Goal: Task Accomplishment & Management: Manage account settings

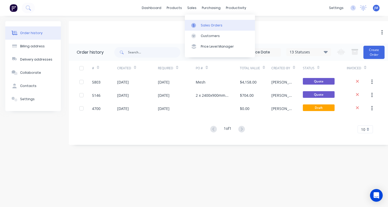
click at [203, 22] on link "Sales Orders" at bounding box center [220, 25] width 70 height 11
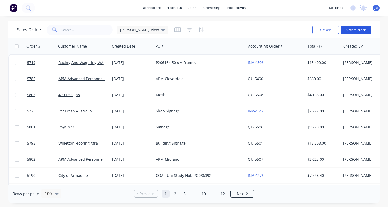
click at [352, 30] on button "Create order" at bounding box center [356, 30] width 30 height 8
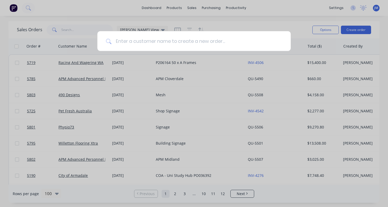
click at [145, 45] on input at bounding box center [196, 41] width 171 height 20
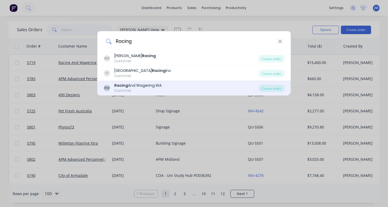
type input "Racing"
click at [155, 86] on div "Racing And Wagering WA" at bounding box center [137, 86] width 47 height 6
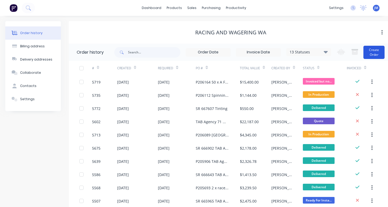
click at [377, 50] on button "Create Order" at bounding box center [374, 52] width 21 height 13
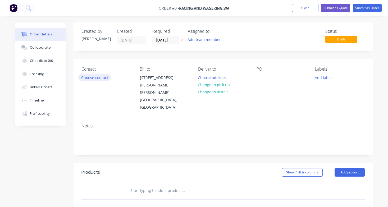
click at [96, 80] on button "Choose contact" at bounding box center [94, 77] width 33 height 7
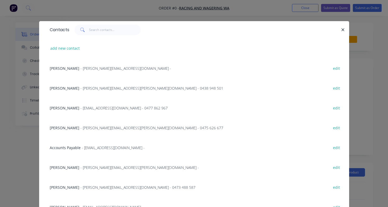
click at [91, 87] on span "- chris.mealor@rwwa.com.au - 0438 948 501" at bounding box center [151, 88] width 143 height 5
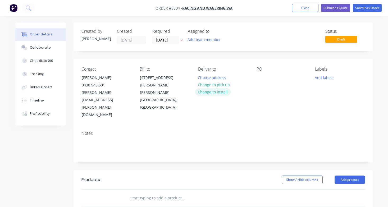
click at [218, 94] on button "Change to install" at bounding box center [212, 91] width 35 height 7
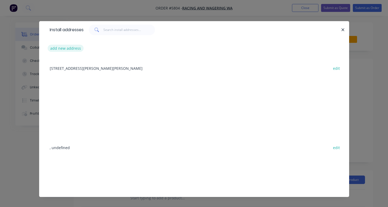
click at [74, 49] on button "add new address" at bounding box center [66, 48] width 36 height 7
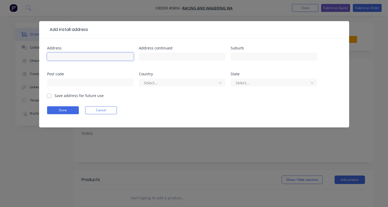
paste input "118 Hobart St, Mount Hawthorn WA 6016"
type input "118 Hobart St, Mount Hawthorn WA 6016"
click at [71, 107] on button "Done" at bounding box center [63, 110] width 32 height 8
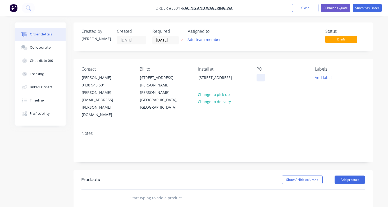
click at [259, 78] on div at bounding box center [261, 78] width 8 height 8
paste div
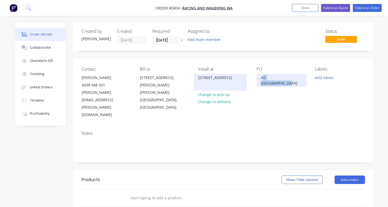
drag, startPoint x: 263, startPoint y: 78, endPoint x: 240, endPoint y: 82, distance: 23.9
click at [241, 82] on div "Contact Chris Mealor 0438 948 501 chris.mealor@rwwa.com.au Bill to 14 Hasler Ro…" at bounding box center [224, 93] width 300 height 68
click at [244, 82] on div "118 Hobart St, Mount Hawthorn WA 6016" at bounding box center [220, 82] width 53 height 17
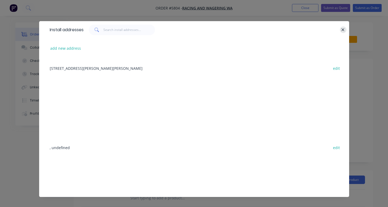
click at [342, 29] on icon "button" at bounding box center [343, 30] width 3 height 5
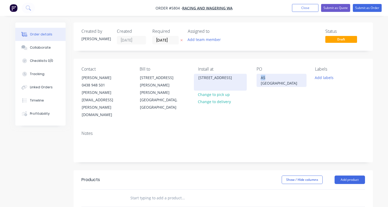
drag, startPoint x: 265, startPoint y: 77, endPoint x: 245, endPoint y: 77, distance: 19.6
click at [245, 77] on div "Contact Chris Mealor 0438 948 501 chris.mealor@rwwa.com.au Bill to 14 Hasler Ro…" at bounding box center [224, 93] width 300 height 68
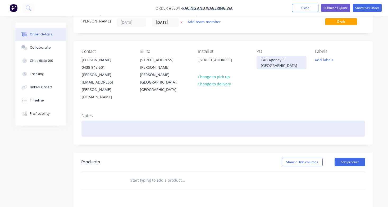
scroll to position [19, 0]
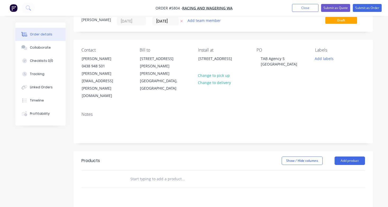
click at [163, 174] on input "text" at bounding box center [183, 179] width 106 height 11
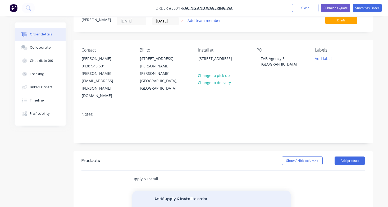
type input "Supply & Install"
click at [167, 191] on button "Add Supply & Install to order" at bounding box center [211, 199] width 159 height 17
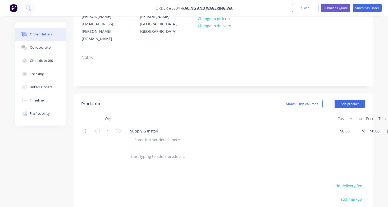
scroll to position [77, 0]
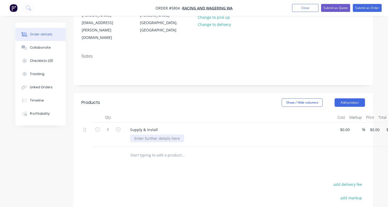
click at [147, 135] on div at bounding box center [157, 139] width 54 height 8
click at [133, 135] on div "500x500mm" at bounding box center [145, 139] width 30 height 8
click at [166, 135] on div "1 x 500x500mm" at bounding box center [148, 139] width 36 height 8
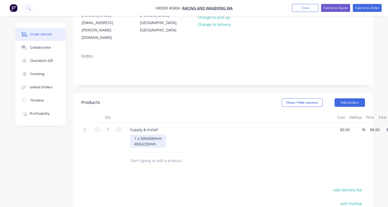
click at [141, 135] on div "1 x 500x500mm 450x225mm" at bounding box center [148, 141] width 36 height 13
click at [147, 135] on div "1 x 500x500mm 450mmw x x225mm" at bounding box center [152, 141] width 44 height 13
click at [172, 135] on div "1 x 500x500mm 450mm w x x225mm" at bounding box center [152, 141] width 45 height 13
click at [147, 135] on div "1 x 500x500mm 450mm w x x225mm h" at bounding box center [154, 141] width 48 height 13
click at [179, 135] on div "1 x 500mm w x x500mm 450mm w x x225mm h" at bounding box center [155, 141] width 51 height 13
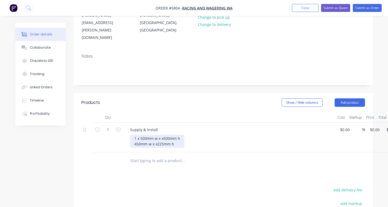
click at [135, 135] on div "1 x 500mm w x x500mm h 450mm w x x225mm h" at bounding box center [157, 141] width 54 height 13
drag, startPoint x: 177, startPoint y: 121, endPoint x: 111, endPoint y: 124, distance: 66.2
click at [111, 124] on div "1 Supply & Install 1 x 500mm w x x500mm h 4 x 450mm w x x225mm h $0.00 $0.00 % …" at bounding box center [224, 138] width 284 height 30
copy div "4 x 450mm w x x225mm h"
click at [182, 135] on div "1 x 500mm w x x500mm h 4 x 450mm w x x225mm h" at bounding box center [157, 141] width 54 height 13
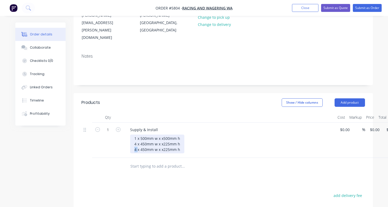
drag, startPoint x: 137, startPoint y: 128, endPoint x: 124, endPoint y: 128, distance: 12.7
click at [124, 128] on div "Supply & Install 1 x 500mm w x x500mm h 4 x 450mm w x x225mm h 4 x 450mm w x x2…" at bounding box center [230, 140] width 212 height 35
drag, startPoint x: 145, startPoint y: 128, endPoint x: 140, endPoint y: 128, distance: 5.3
click at [140, 135] on div "1 x 500mm w x x500mm h 4 x 450mm w x x225mm h 1x 450mm w x x225mm h" at bounding box center [157, 144] width 54 height 19
drag, startPoint x: 169, startPoint y: 126, endPoint x: 163, endPoint y: 126, distance: 6.6
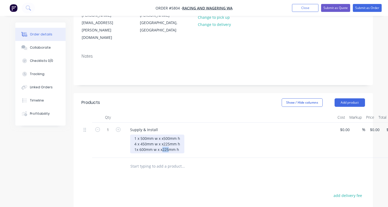
click at [163, 135] on div "1 x 500mm w x x500mm h 4 x 450mm w x x225mm h 1x 600mm w x x225mm h" at bounding box center [157, 144] width 54 height 19
click at [163, 135] on div "1 x 500mm w x x500mm h 4 x 450mm w x x225mm h 1x 600mm w x x400mm h" at bounding box center [157, 144] width 54 height 19
click at [181, 135] on div "1 x 500mm w x x500mm h 4 x 450mm w x x225mm h 1x 600mm w x 400mm h" at bounding box center [157, 144] width 54 height 19
click at [182, 135] on div "1 x 500mm w x x500mm h 4 x 450mm w x x225mm h 1x 600mm w x 400mm h 1800mm w x 2…" at bounding box center [157, 147] width 54 height 24
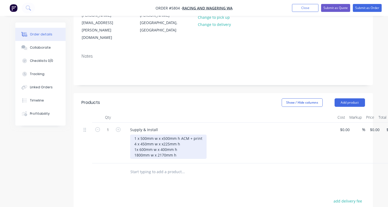
drag, startPoint x: 202, startPoint y: 115, endPoint x: 181, endPoint y: 116, distance: 21.2
click at [181, 135] on div "1 x 500mm w x x500mm h ACM + print 4 x 450mm w x x225mm h 1x 600mm w x 400mm h …" at bounding box center [168, 147] width 77 height 24
copy div "ACM + print"
click at [183, 135] on div "1 x 500mm w x x500mm h ACM + print 4 x 450mm w x x225mm h 1x 600mm w x 400mm h …" at bounding box center [168, 147] width 77 height 24
click at [183, 135] on div "1 x 500mm w x x500mm h ACM + print 4 x 450mm w x x225mm h ACM + print 1x 600mm …" at bounding box center [168, 147] width 77 height 24
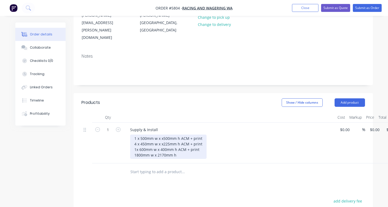
click at [186, 135] on div "1 x 500mm w x x500mm h ACM + print 4 x 450mm w x x225mm h ACM + print 1x 600mm …" at bounding box center [168, 147] width 77 height 24
click at [133, 135] on div "1 x 500mm w x x500mm h ACM + print 4 x 450mm w x x225mm h ACM + print 1x 600mm …" at bounding box center [168, 147] width 77 height 24
click at [206, 135] on div "1 x 500mm w x x500mm h ACM + print 4 x 450mm w x x225mm h ACM + print 1x 600mm …" at bounding box center [171, 147] width 82 height 24
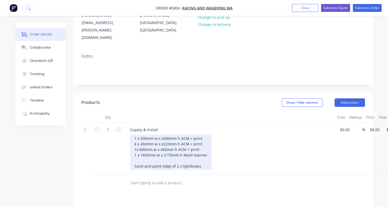
click at [169, 145] on div "1 x 500mm w x x500mm h ACM + print 4 x 450mm w x x225mm h ACM + print 1x 600mm …" at bounding box center [171, 152] width 82 height 35
click at [204, 146] on div "1 x 500mm w x x500mm h ACM + print 4 x 450mm w x x225mm h ACM + print 1x 600mm …" at bounding box center [171, 152] width 82 height 35
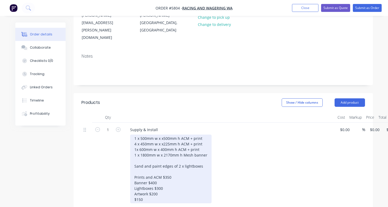
click at [134, 177] on div "1 x 500mm w x x500mm h ACM + print 4 x 450mm w x x225mm h ACM + print 1x 600mm …" at bounding box center [171, 169] width 82 height 69
click at [168, 179] on div "1 x 500mm w x x500mm h ACM + print 4 x 450mm w x x225mm h ACM + print 1x 600mm …" at bounding box center [171, 169] width 82 height 69
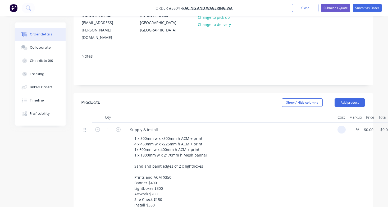
click at [344, 126] on input at bounding box center [343, 130] width 6 height 8
type input "$1,650.00"
click at [333, 126] on div "Supply & Install" at bounding box center [230, 130] width 208 height 8
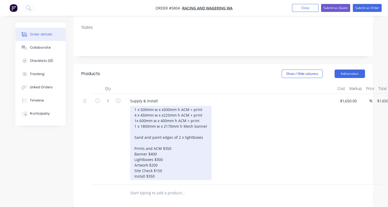
scroll to position [109, 0]
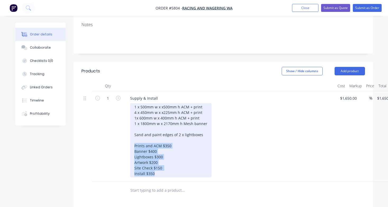
drag, startPoint x: 167, startPoint y: 150, endPoint x: 121, endPoint y: 124, distance: 53.0
click at [121, 124] on div "1 Supply & Install 1 x 500mm w x x500mm h ACM + print 4 x 450mm w x x225mm h AC…" at bounding box center [224, 136] width 284 height 91
copy div "Prints and ACM $350 Banner $400 Lightboxes $300 Artwork $200 Site Check $150 In…"
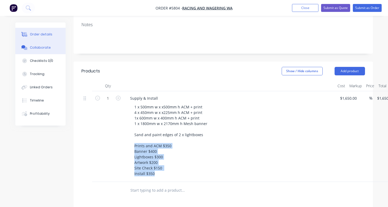
click at [41, 48] on div "Collaborate" at bounding box center [40, 47] width 21 height 5
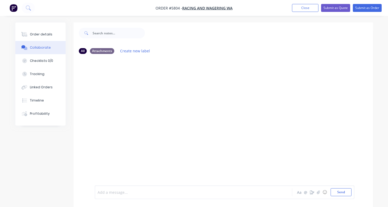
click at [121, 192] on div at bounding box center [193, 193] width 190 height 6
click at [333, 192] on button "Send" at bounding box center [341, 192] width 21 height 8
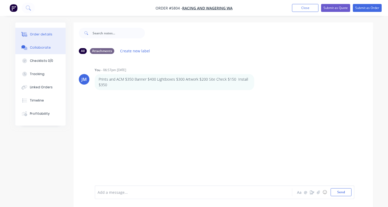
click at [49, 36] on div "Order details" at bounding box center [41, 34] width 23 height 5
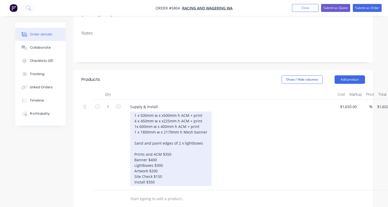
scroll to position [104, 0]
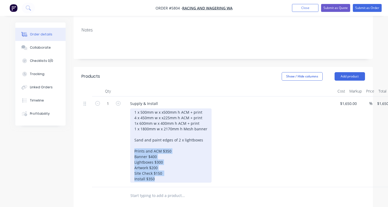
drag, startPoint x: 160, startPoint y: 156, endPoint x: 126, endPoint y: 131, distance: 42.3
click at [125, 131] on div "Supply & Install 1 x 500mm w x x500mm h ACM + print 4 x 450mm w x x225mm h ACM …" at bounding box center [230, 142] width 212 height 91
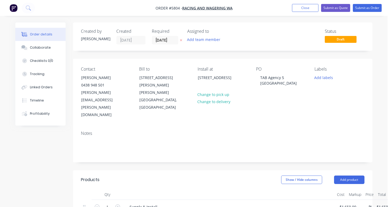
scroll to position [0, 1]
click at [337, 10] on button "Submit as Quote" at bounding box center [335, 8] width 29 height 8
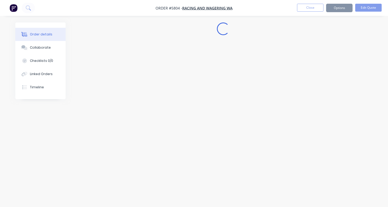
scroll to position [0, 0]
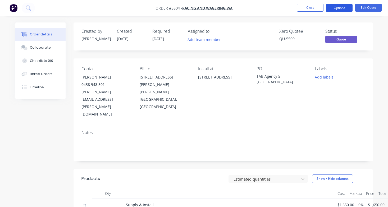
click at [336, 7] on button "Options" at bounding box center [339, 8] width 26 height 8
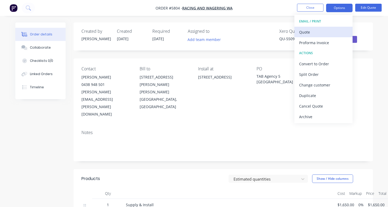
click at [331, 31] on div "Quote" at bounding box center [323, 32] width 49 height 8
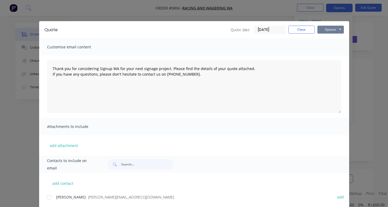
click at [333, 31] on button "Options" at bounding box center [331, 30] width 26 height 8
click at [334, 51] on button "Print" at bounding box center [335, 47] width 34 height 9
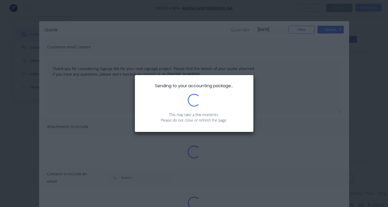
type textarea "Thank you for considering Signup WA for your next signage project. Please find …"
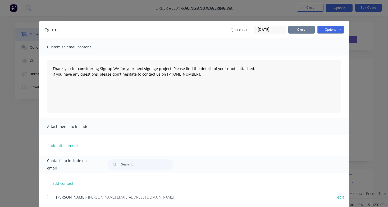
click at [303, 27] on button "Close" at bounding box center [302, 30] width 26 height 8
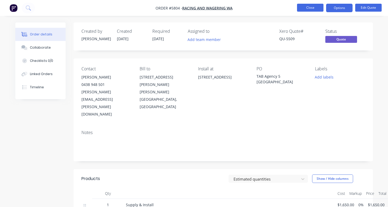
click at [315, 6] on button "Close" at bounding box center [310, 8] width 26 height 8
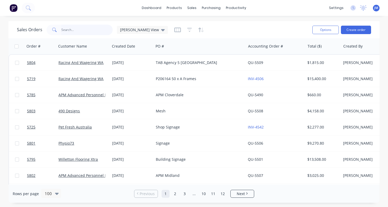
click at [91, 32] on input "text" at bounding box center [87, 30] width 52 height 11
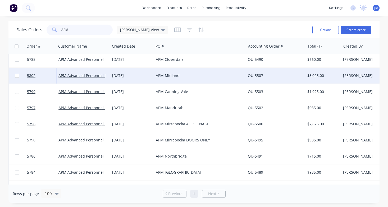
scroll to position [8, 0]
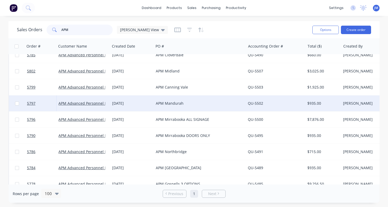
type input "APM"
click at [172, 105] on div "APM Mandurah" at bounding box center [198, 103] width 84 height 5
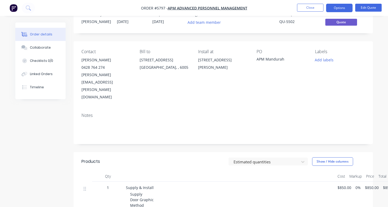
scroll to position [17, 0]
click at [346, 9] on button "Options" at bounding box center [339, 8] width 26 height 8
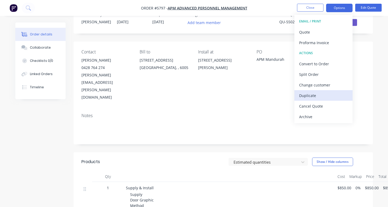
click at [313, 93] on div "Duplicate" at bounding box center [323, 96] width 49 height 8
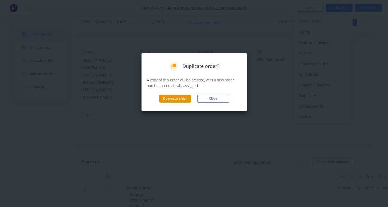
click at [184, 100] on button "Duplicate order" at bounding box center [175, 99] width 32 height 8
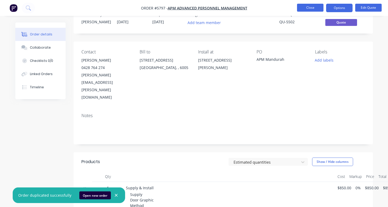
click at [315, 6] on button "Close" at bounding box center [310, 8] width 26 height 8
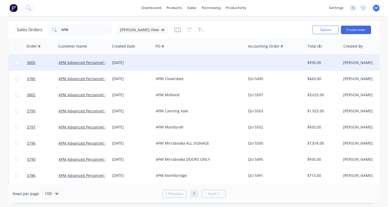
click at [223, 64] on div at bounding box center [200, 63] width 92 height 16
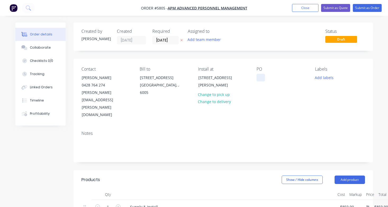
click at [263, 79] on div at bounding box center [261, 78] width 8 height 8
click at [217, 83] on div "Unit 1/15 Sholl St, Mandurah WA 6210" at bounding box center [221, 81] width 44 height 15
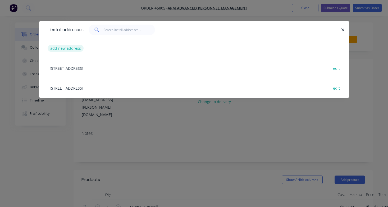
click at [75, 48] on button "add new address" at bounding box center [66, 48] width 36 height 7
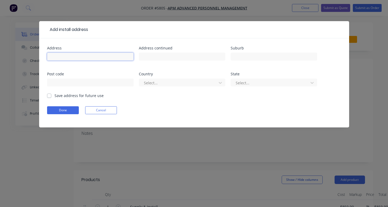
paste input "Shop FS4, Northgate Shopping Centre, 110 Chapman Rd, Geraldton WA 6530"
type input "Shop FS4, Northgate Shopping Centre, 110 Chapman Rd, Geraldton WA 6530"
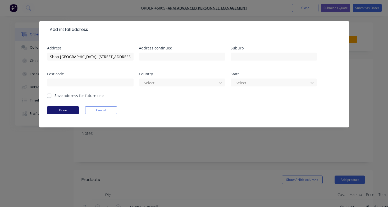
click at [70, 114] on button "Done" at bounding box center [63, 110] width 32 height 8
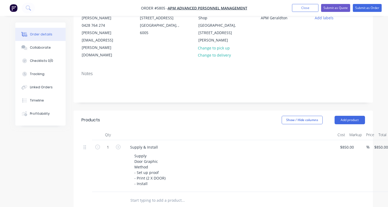
scroll to position [64, 0]
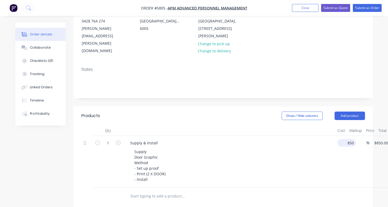
click at [352, 136] on div "1 Supply & Install Supply Door Graphic Method - Set up proof - Print (2 X DOOR)…" at bounding box center [224, 162] width 284 height 52
type input "$1,100.00"
click at [299, 148] on div "Supply Door Graphic Method - Set up proof - Print (2 X DOOR) - Install" at bounding box center [231, 165] width 203 height 35
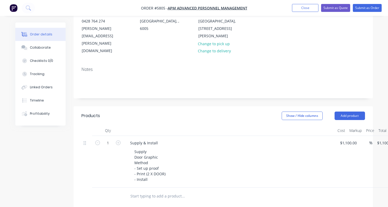
scroll to position [76, 0]
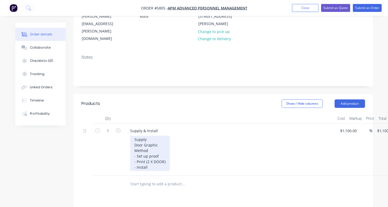
click at [156, 154] on div "Supply Door Graphic Method - Set up proof - Print (2 X DOOR) - Install" at bounding box center [150, 153] width 40 height 35
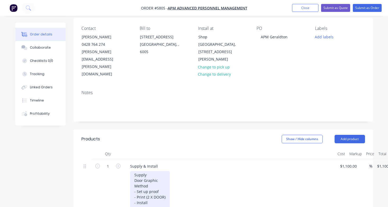
scroll to position [38, 0]
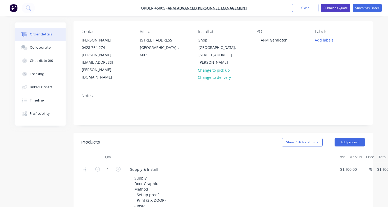
click at [331, 10] on button "Submit as Quote" at bounding box center [335, 8] width 29 height 8
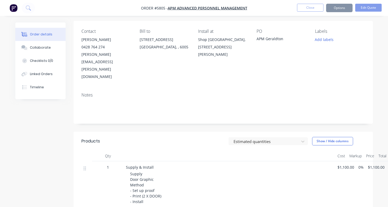
scroll to position [0, 0]
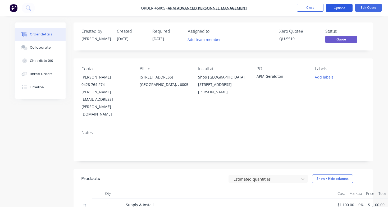
click at [339, 11] on button "Options" at bounding box center [339, 8] width 26 height 8
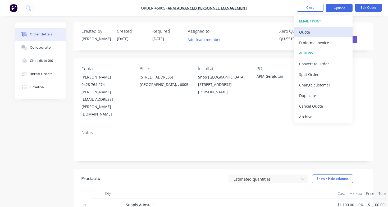
click at [329, 31] on div "Quote" at bounding box center [323, 32] width 49 height 8
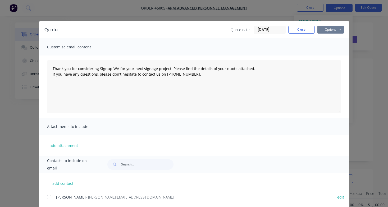
click at [336, 30] on button "Options" at bounding box center [331, 30] width 26 height 8
click at [335, 44] on button "Print" at bounding box center [335, 47] width 34 height 9
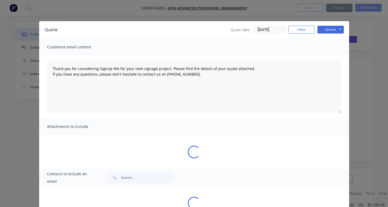
type textarea "Thank you for considering Signup WA for your next signage project. Please find …"
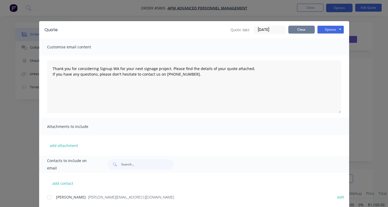
click at [306, 30] on button "Close" at bounding box center [302, 30] width 26 height 8
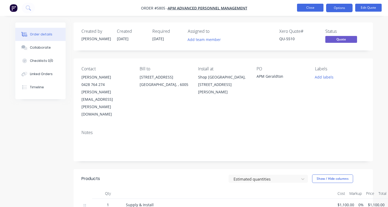
click at [308, 10] on button "Close" at bounding box center [310, 8] width 26 height 8
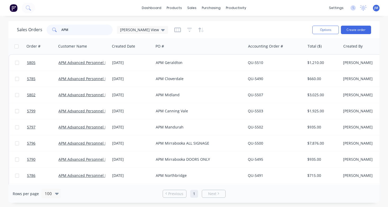
click at [99, 25] on input "APM" at bounding box center [87, 30] width 52 height 11
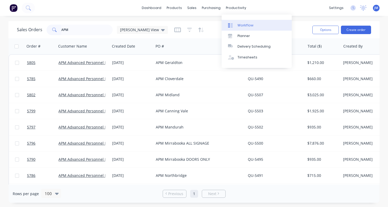
click at [239, 23] on link "Workflow" at bounding box center [257, 25] width 70 height 11
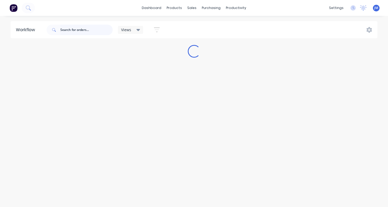
click at [80, 27] on input "text" at bounding box center [86, 30] width 52 height 11
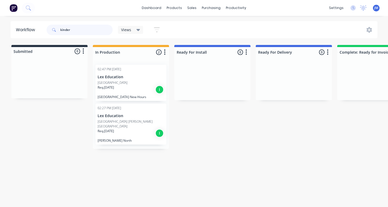
type input "kinder"
click at [124, 115] on p "Lex Education" at bounding box center [131, 116] width 67 height 5
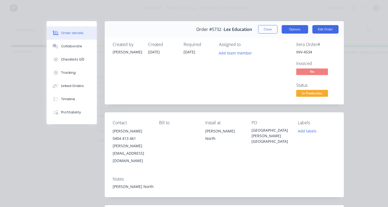
click at [297, 31] on button "Options" at bounding box center [295, 29] width 26 height 8
click at [269, 29] on button "Close" at bounding box center [267, 29] width 19 height 8
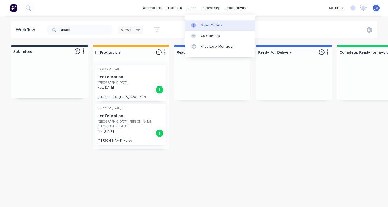
click at [213, 26] on div "Sales Orders" at bounding box center [212, 25] width 22 height 5
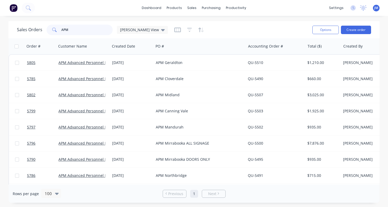
click at [80, 32] on input "APM" at bounding box center [87, 30] width 52 height 11
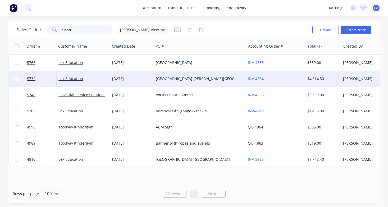
type input "Kinder"
click at [173, 79] on div "Kinder Park Byford North" at bounding box center [198, 78] width 84 height 5
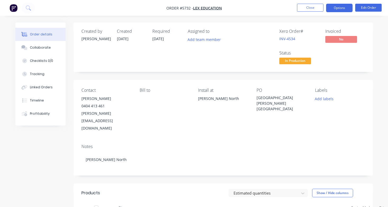
click at [343, 9] on button "Options" at bounding box center [339, 8] width 26 height 8
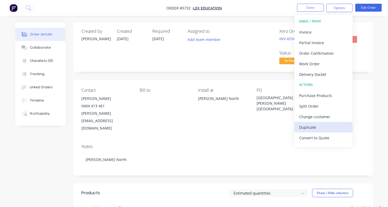
click at [324, 130] on div "Duplicate" at bounding box center [323, 128] width 49 height 8
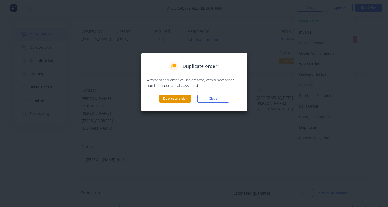
click at [174, 99] on button "Duplicate order" at bounding box center [175, 99] width 32 height 8
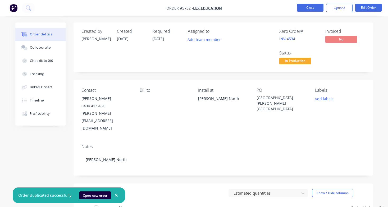
click at [310, 8] on button "Close" at bounding box center [310, 8] width 26 height 8
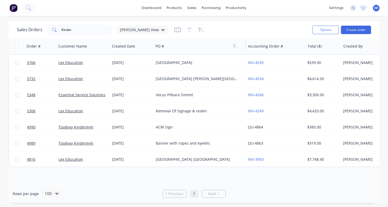
click at [210, 48] on div at bounding box center [198, 46] width 84 height 11
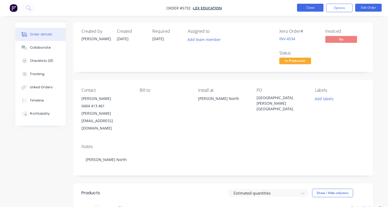
click at [303, 8] on button "Close" at bounding box center [310, 8] width 26 height 8
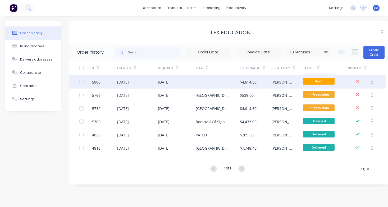
click at [206, 81] on div at bounding box center [218, 81] width 44 height 13
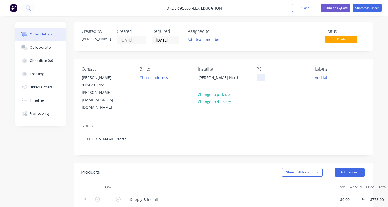
click at [259, 78] on div at bounding box center [261, 78] width 8 height 8
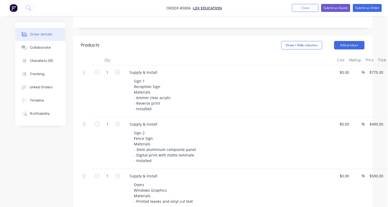
scroll to position [127, 0]
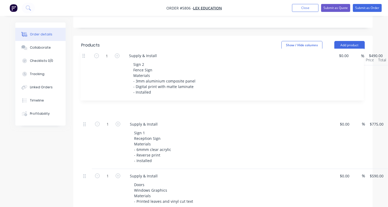
drag, startPoint x: 84, startPoint y: 110, endPoint x: 84, endPoint y: 55, distance: 55.3
click at [84, 65] on div "1 Supply & Install Sign 1 Reception Sign Materials - 6mmm clear acrylic - Rever…" at bounding box center [223, 157] width 284 height 185
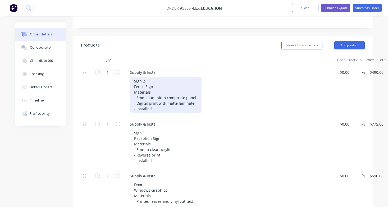
click at [147, 77] on div "Sign 2 Fence Sign Materials - 3mm aluminium composite panel - Digital print wit…" at bounding box center [166, 94] width 72 height 35
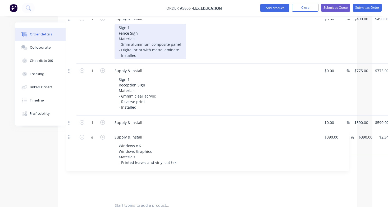
scroll to position [181, 15]
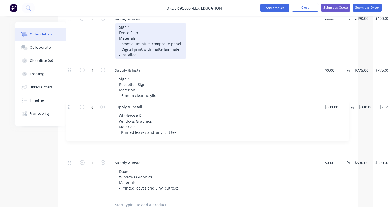
drag, startPoint x: 69, startPoint y: 149, endPoint x: 69, endPoint y: 106, distance: 42.6
click at [69, 106] on div "Order details Collaborate Checklists 0/0 Tracking Linked Orders Timeline Profit…" at bounding box center [179, 95] width 369 height 508
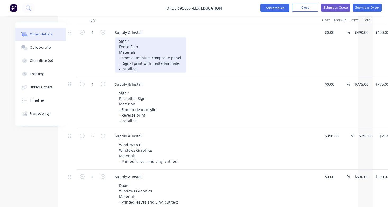
scroll to position [170, 15]
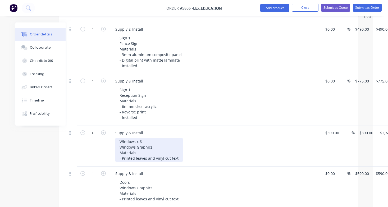
click at [145, 138] on div "Windows x 6 Windows Graphics Materials - Printed leaves and vinyl cut text" at bounding box center [149, 150] width 68 height 24
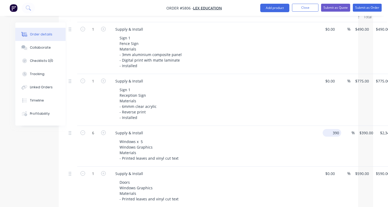
click at [334, 129] on div "390 $390.00" at bounding box center [333, 133] width 16 height 8
type input "$290.00"
type input "$1,740.00"
click at [84, 131] on icon "button" at bounding box center [82, 133] width 5 height 5
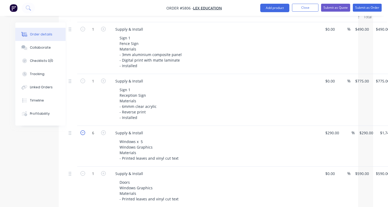
type input "5"
type input "$1,450.00"
click at [200, 138] on div "Windows x 5 Windows Graphics Materials - Printed leaves and vinyl cut text" at bounding box center [216, 150] width 203 height 24
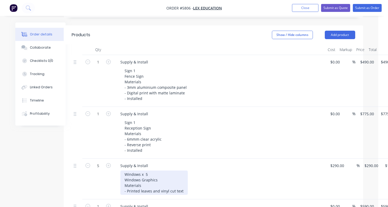
scroll to position [137, 10]
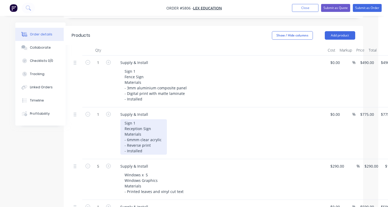
click at [138, 119] on div "Sign 1 Reception Sign Materials - 6mmm clear acrylic - Reverse print - Installed" at bounding box center [143, 136] width 47 height 35
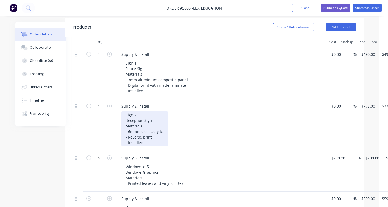
scroll to position [146, 9]
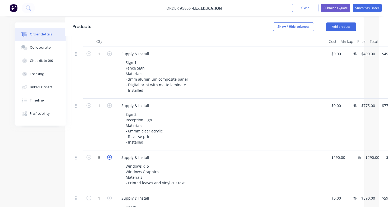
click at [110, 155] on icon "button" at bounding box center [109, 157] width 5 height 5
type input "6"
type input "$1,740.00"
click at [110, 155] on icon "button" at bounding box center [109, 157] width 5 height 5
type input "7"
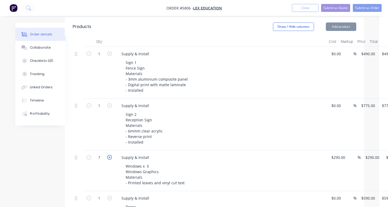
type input "$2,030.00"
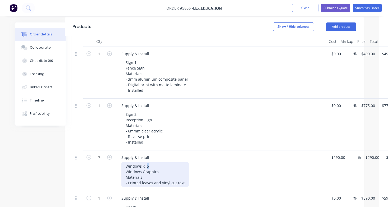
click at [146, 163] on div "Windows x 5 Windows Graphics Materials - Printed leaves and vinyl cut text" at bounding box center [156, 175] width 68 height 24
click at [177, 163] on div "Windows x 7 Windows Graphics Materials - Printed leaves and vinyl cut text" at bounding box center [156, 175] width 68 height 24
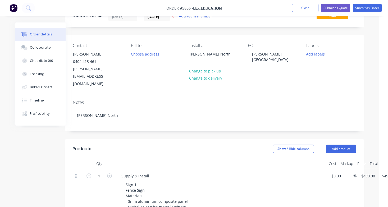
scroll to position [12, 9]
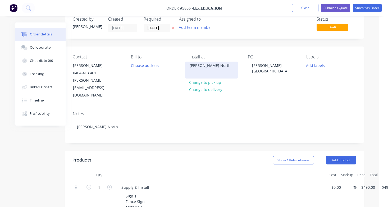
click at [209, 65] on div "Byford North" at bounding box center [212, 65] width 44 height 7
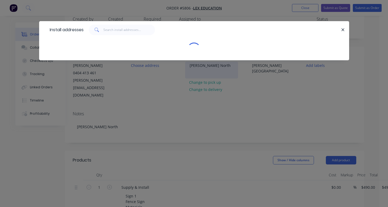
click at [209, 65] on div "Install addresses" at bounding box center [194, 44] width 310 height 47
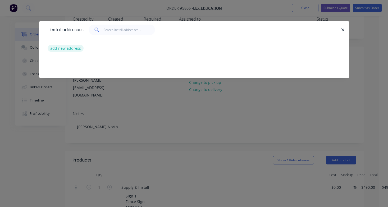
click at [76, 49] on button "add new address" at bounding box center [66, 48] width 36 height 7
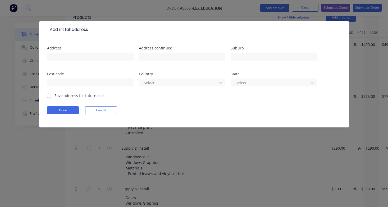
scroll to position [178, 9]
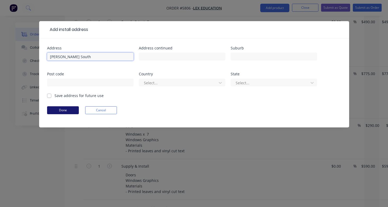
type input "Byford South"
click at [61, 111] on button "Done" at bounding box center [63, 110] width 32 height 8
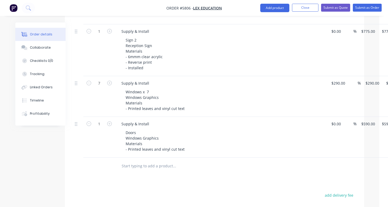
scroll to position [222, 9]
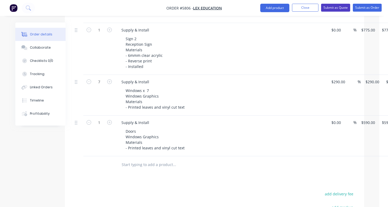
click at [335, 9] on button "Submit as Quote" at bounding box center [335, 8] width 29 height 8
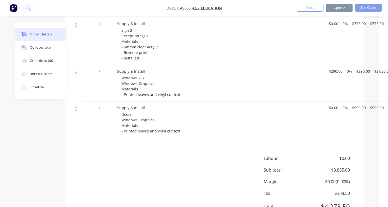
scroll to position [0, 0]
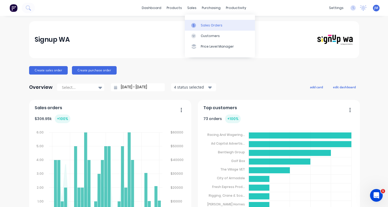
click at [213, 26] on div "Sales Orders" at bounding box center [212, 25] width 22 height 5
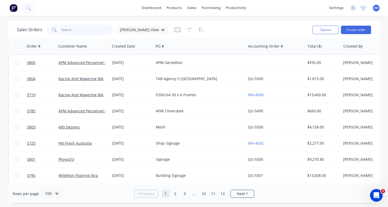
click at [74, 30] on input "text" at bounding box center [87, 30] width 52 height 11
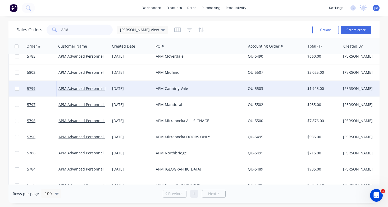
scroll to position [33, 0]
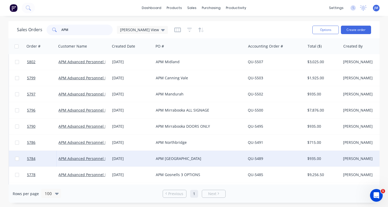
type input "APM"
click at [160, 158] on div "APM [GEOGRAPHIC_DATA]" at bounding box center [198, 158] width 84 height 5
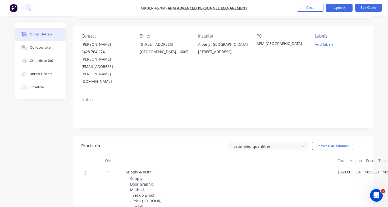
scroll to position [47, 0]
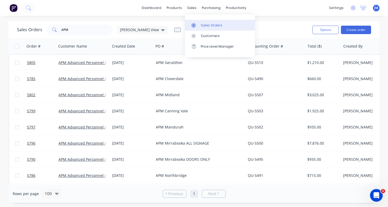
click at [207, 24] on div "Sales Orders" at bounding box center [212, 25] width 22 height 5
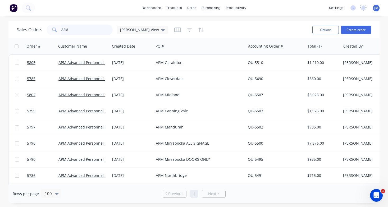
click at [67, 31] on input "APM" at bounding box center [87, 30] width 52 height 11
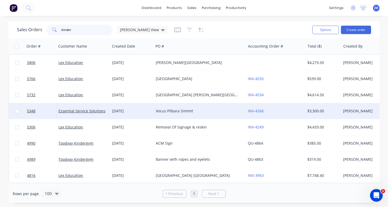
scroll to position [1, 0]
type input "kinder park"
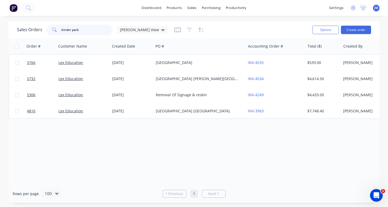
scroll to position [0, 0]
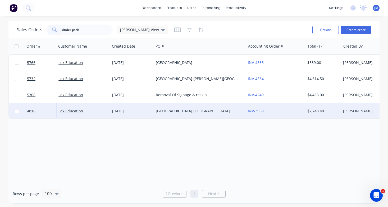
click at [163, 113] on div "Kinder Park Mount Helena" at bounding box center [198, 111] width 84 height 5
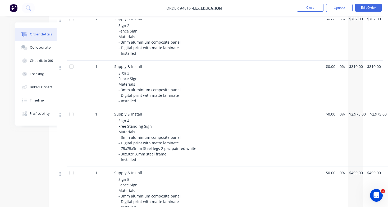
scroll to position [246, 25]
